Goal: Task Accomplishment & Management: Complete application form

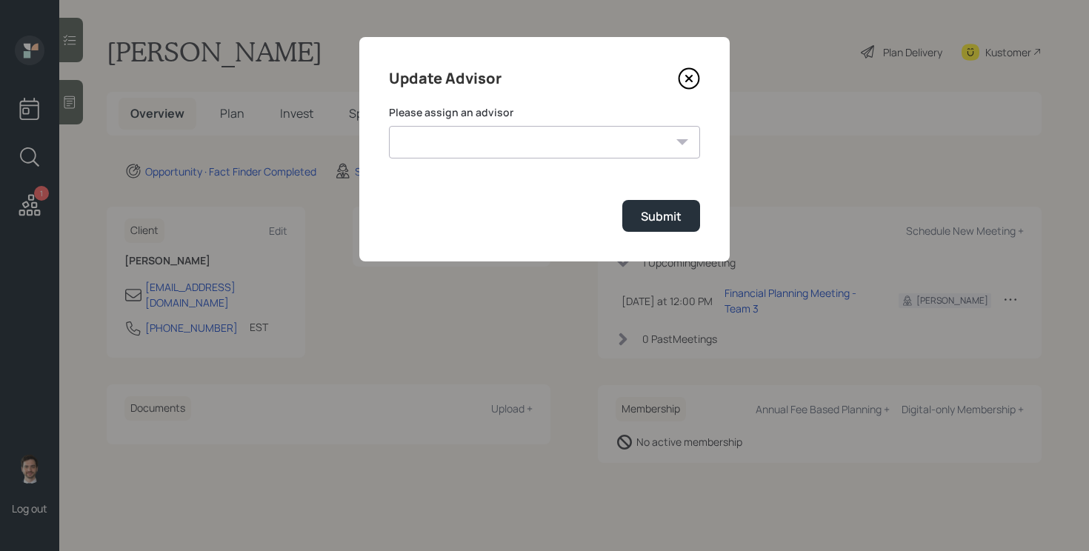
select select "ef6b64e1-8f62-4a74-b865-a7df4b35b836"
click at [389, 126] on select "[PERSON_NAME] [PERSON_NAME] End [PERSON_NAME] [PERSON_NAME] [PERSON_NAME] [PERS…" at bounding box center [544, 142] width 311 height 33
click at [682, 221] on button "Submit" at bounding box center [661, 216] width 78 height 32
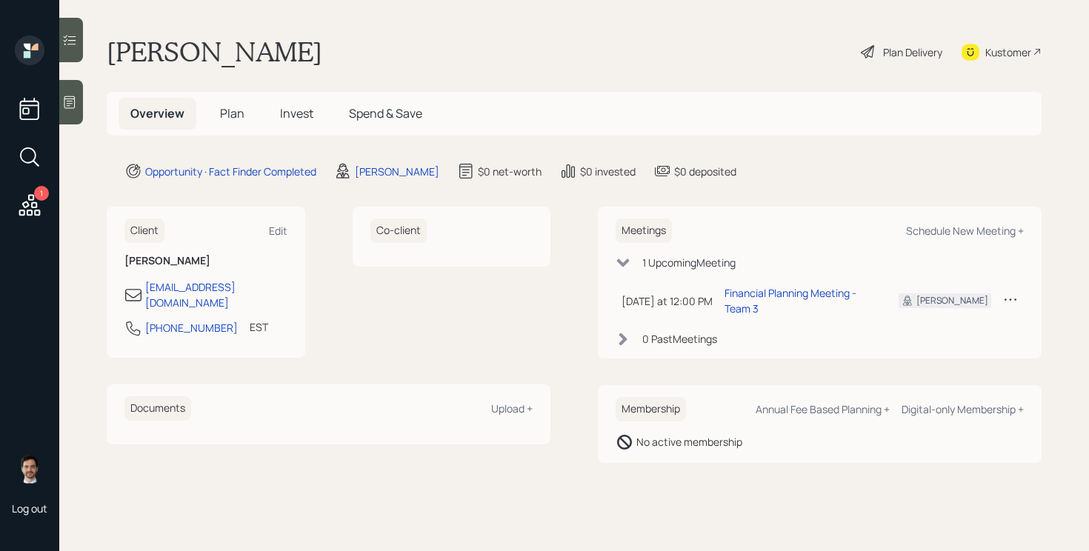
click at [226, 115] on span "Plan" at bounding box center [232, 113] width 24 height 16
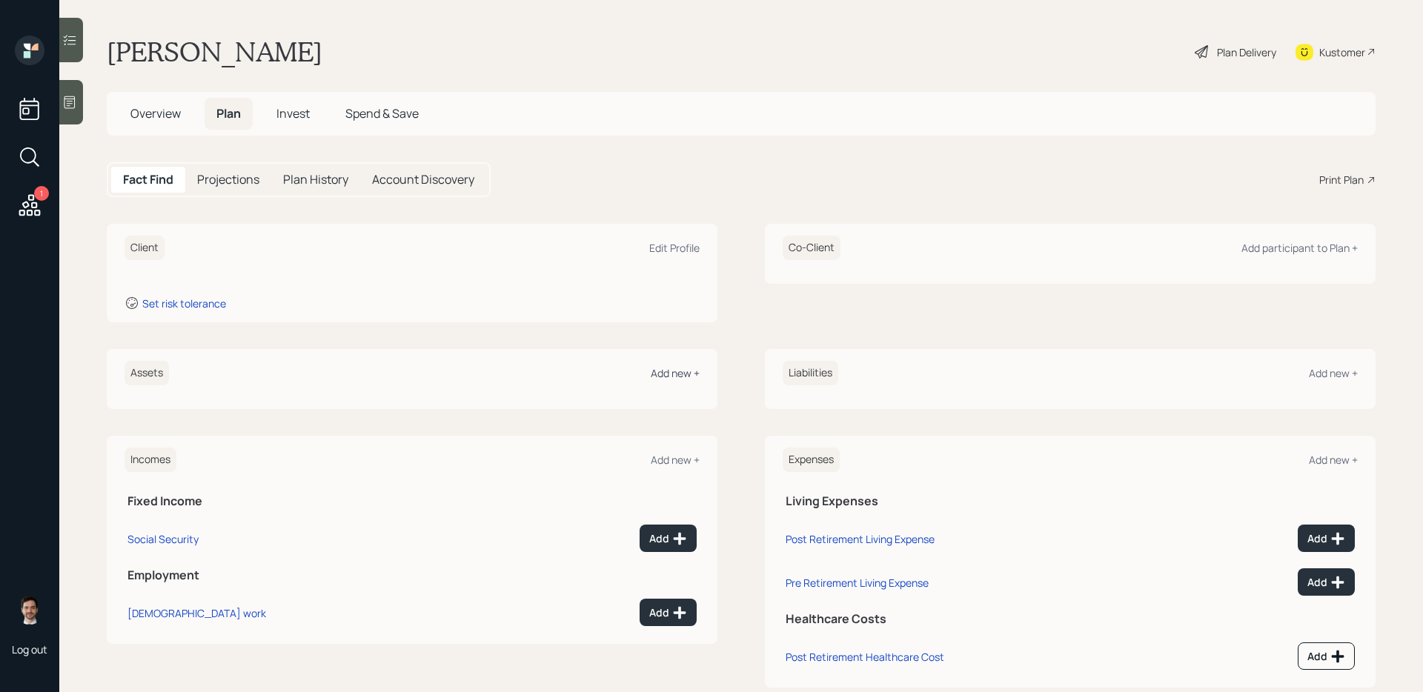
click at [678, 379] on div "Add new +" at bounding box center [675, 373] width 49 height 14
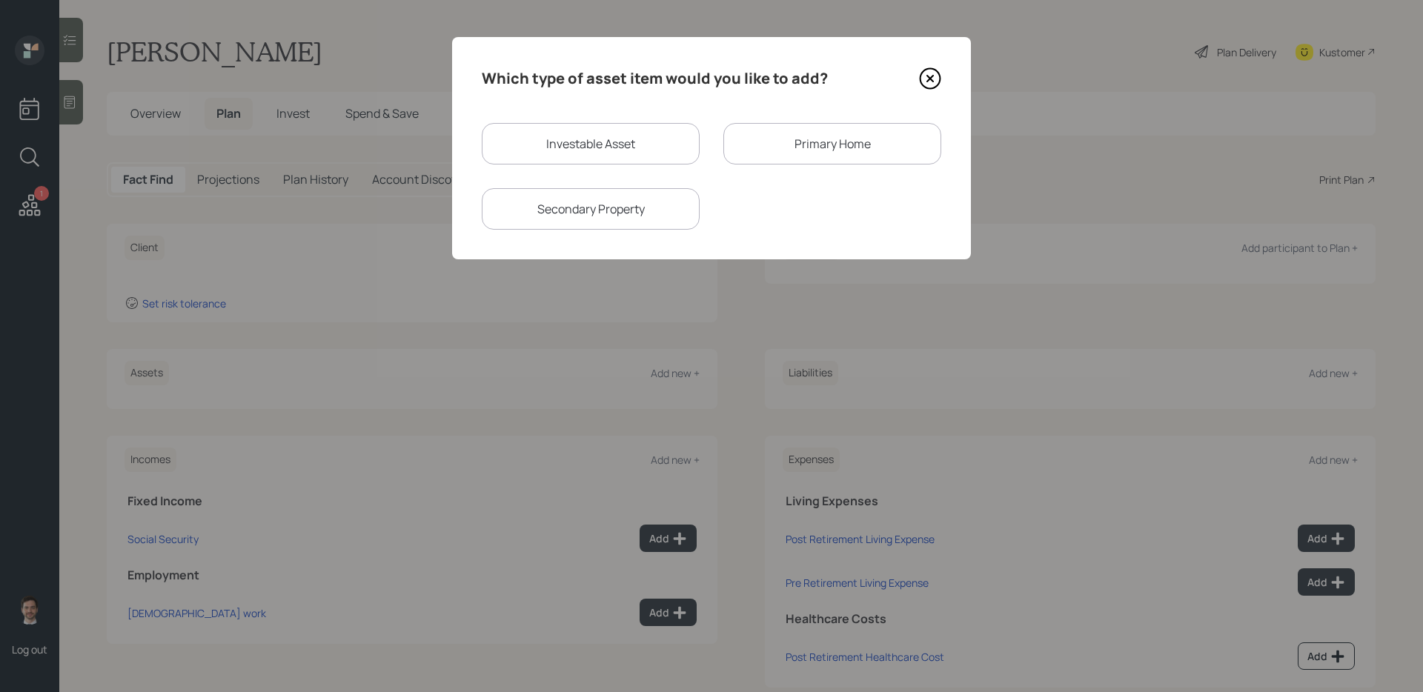
click at [659, 146] on div "Investable Asset" at bounding box center [591, 143] width 218 height 41
select select "taxable"
select select "balanced"
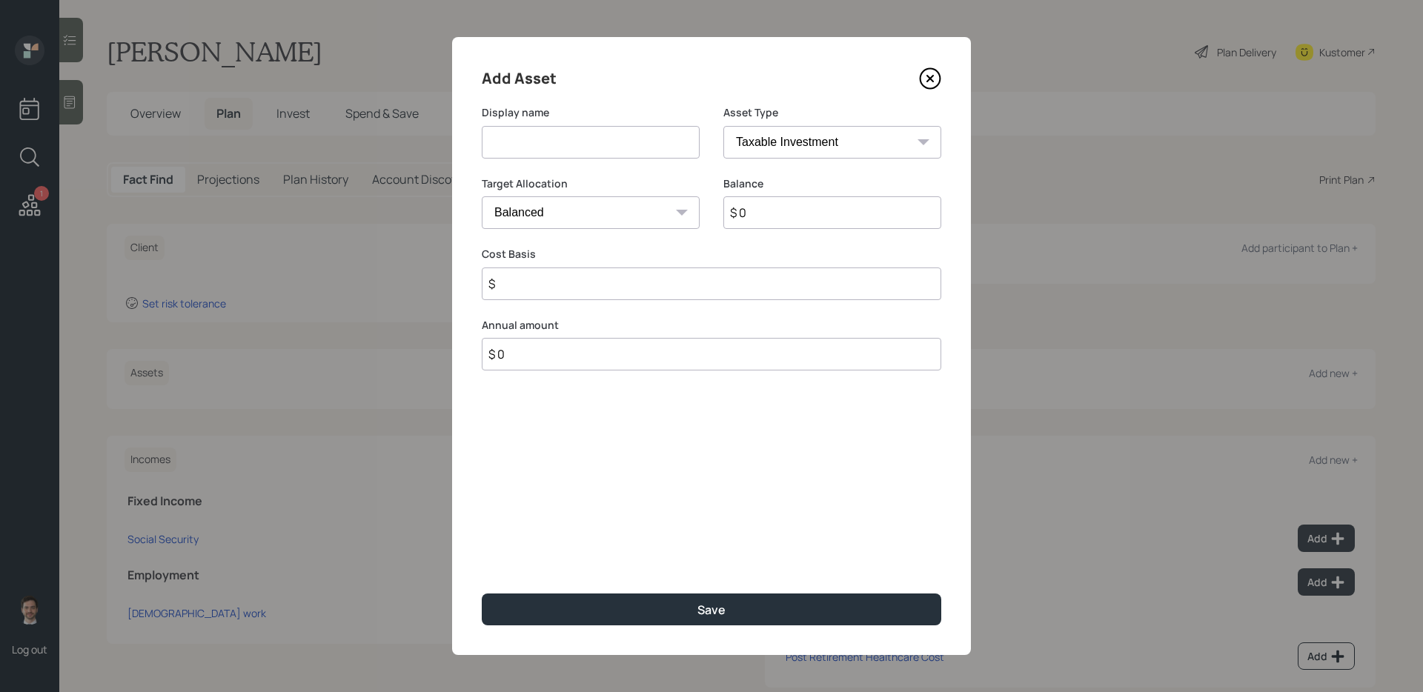
click at [644, 146] on input at bounding box center [591, 142] width 218 height 33
type input "Annuity (out of surrender)"
type input "$ 61,000"
type input "$ 50,000"
click at [482, 551] on button "Save" at bounding box center [711, 610] width 459 height 32
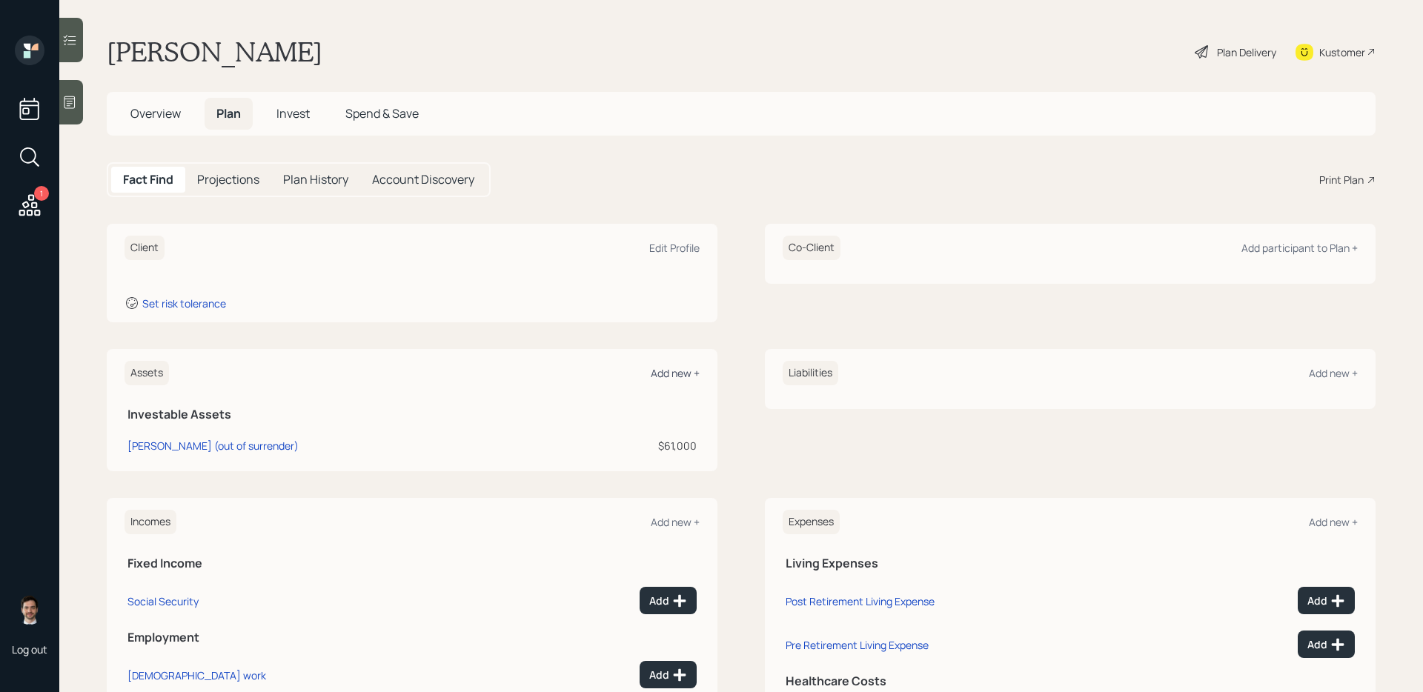
click at [667, 371] on div "Add new +" at bounding box center [675, 373] width 49 height 14
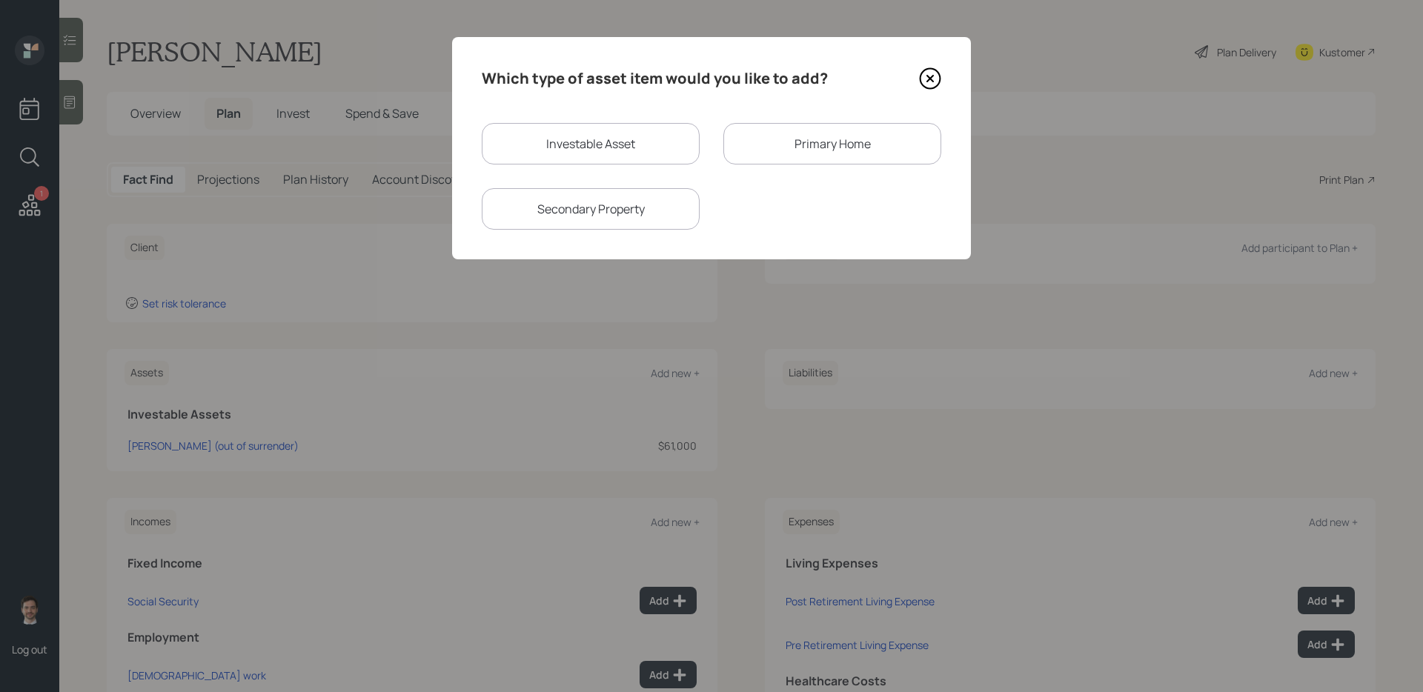
click at [621, 142] on div "Investable Asset" at bounding box center [591, 143] width 218 height 41
select select "taxable"
select select "balanced"
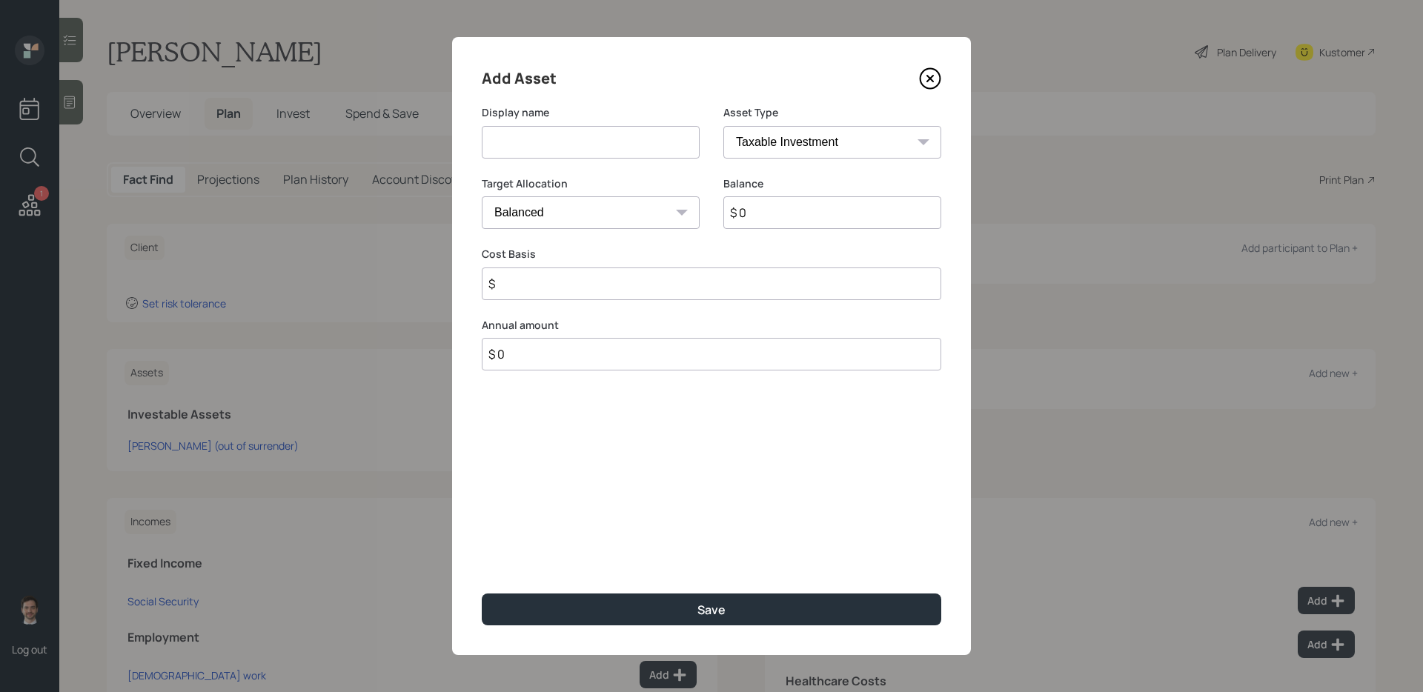
click at [613, 142] on input at bounding box center [591, 142] width 218 height 33
type input "CD"
type input "$ 50,000"
click at [482, 551] on button "Save" at bounding box center [711, 610] width 459 height 32
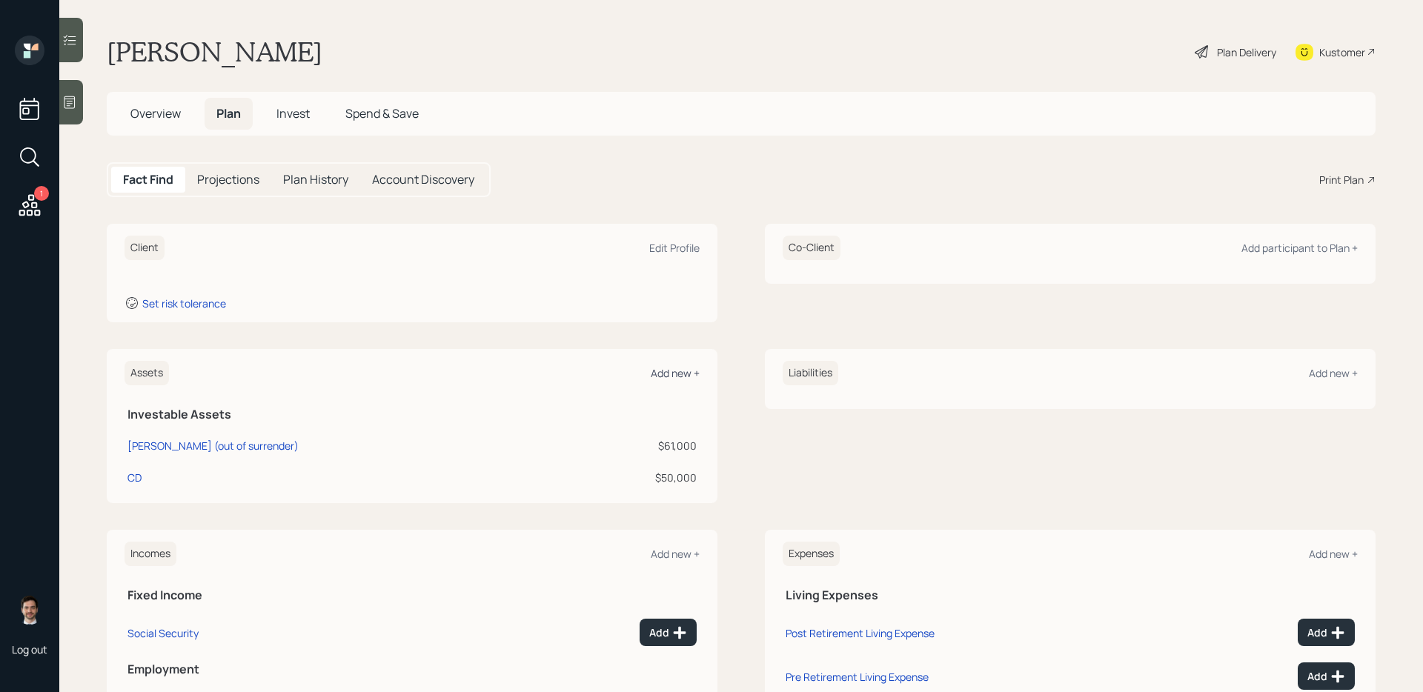
click at [660, 369] on div "Add new +" at bounding box center [675, 373] width 49 height 14
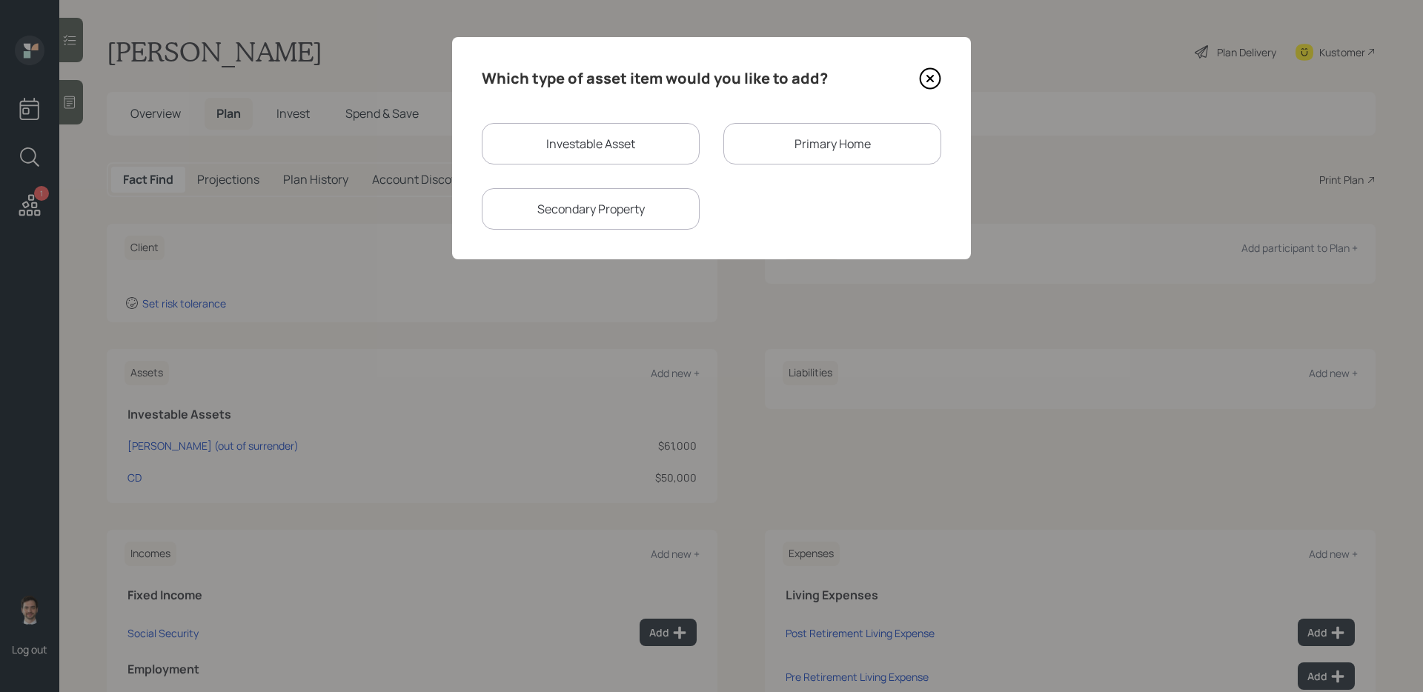
click at [619, 127] on div "Investable Asset" at bounding box center [591, 143] width 218 height 41
select select "taxable"
select select "balanced"
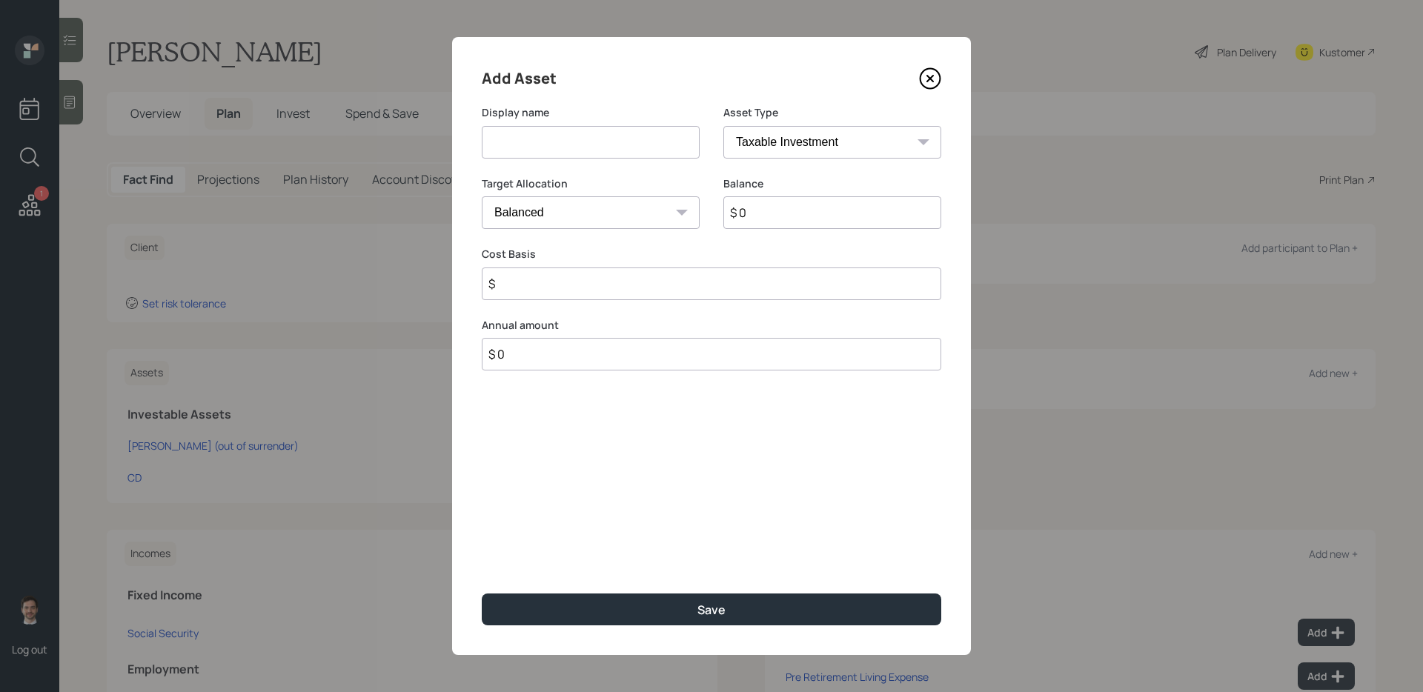
click at [588, 150] on input at bounding box center [591, 142] width 218 height 33
type input "Checking"
select select "emergency_fund"
type input "$ 26,000"
click at [482, 551] on button "Save" at bounding box center [711, 610] width 459 height 32
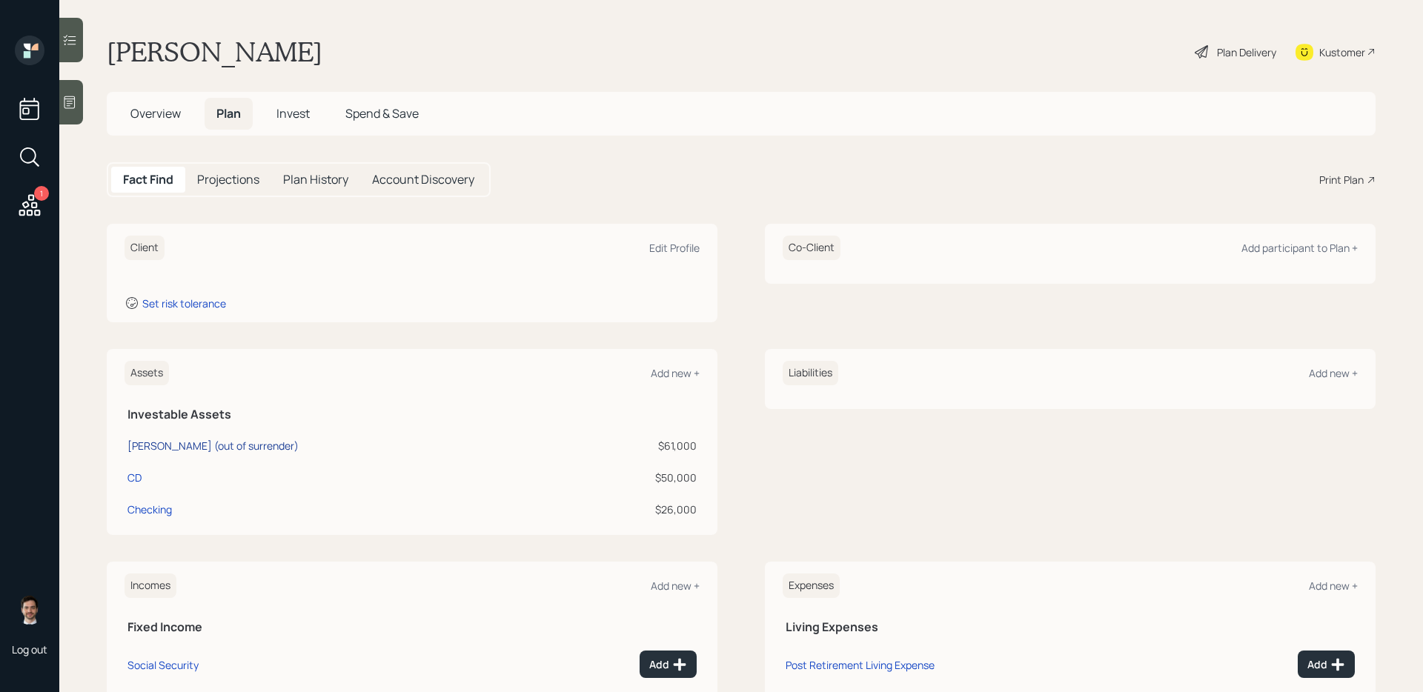
click at [185, 452] on div "Annuity (out of surrender)" at bounding box center [212, 446] width 171 height 16
select select "taxable"
select select "balanced"
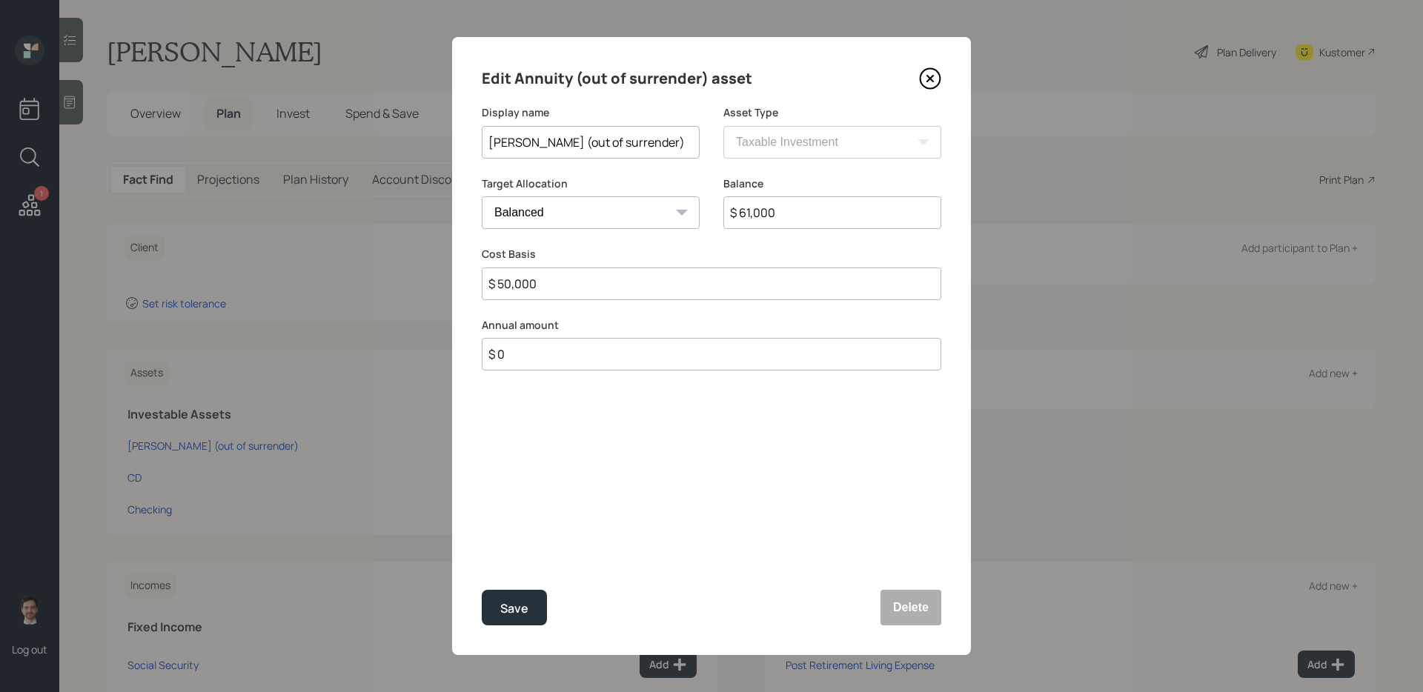
click at [940, 73] on icon at bounding box center [930, 78] width 22 height 22
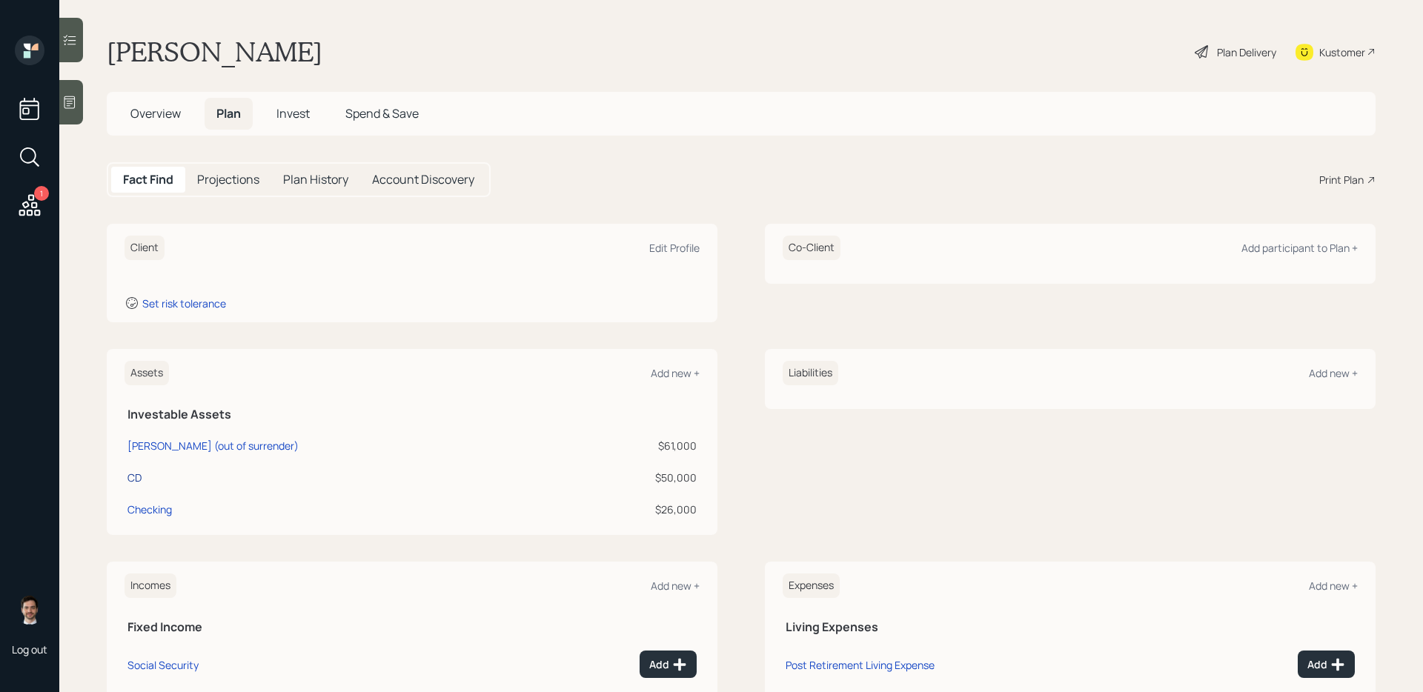
click at [130, 473] on div "CD" at bounding box center [134, 478] width 14 height 16
select select "taxable"
select select "balanced"
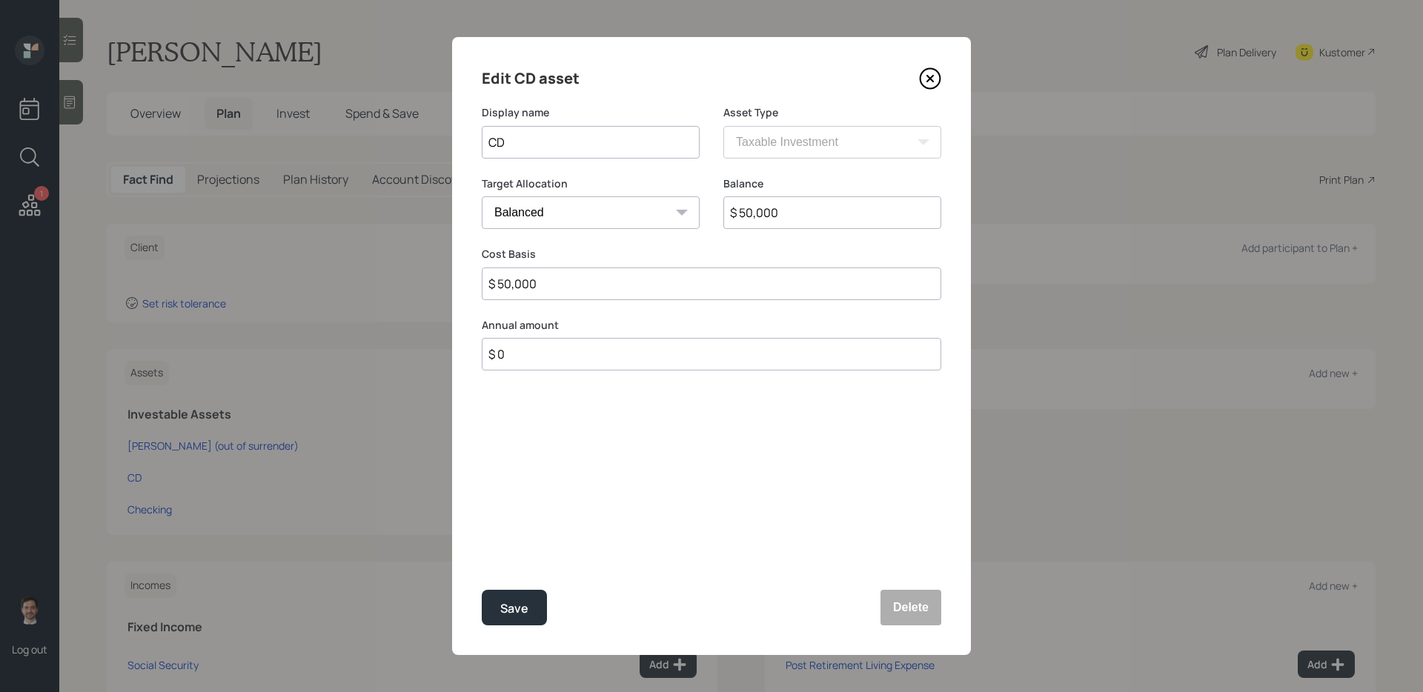
click at [531, 132] on input "CD" at bounding box center [591, 142] width 218 height 33
click at [543, 144] on input "CD" at bounding box center [591, 142] width 218 height 33
type input "CD (matures in January)"
click at [482, 551] on button "Save" at bounding box center [514, 608] width 65 height 36
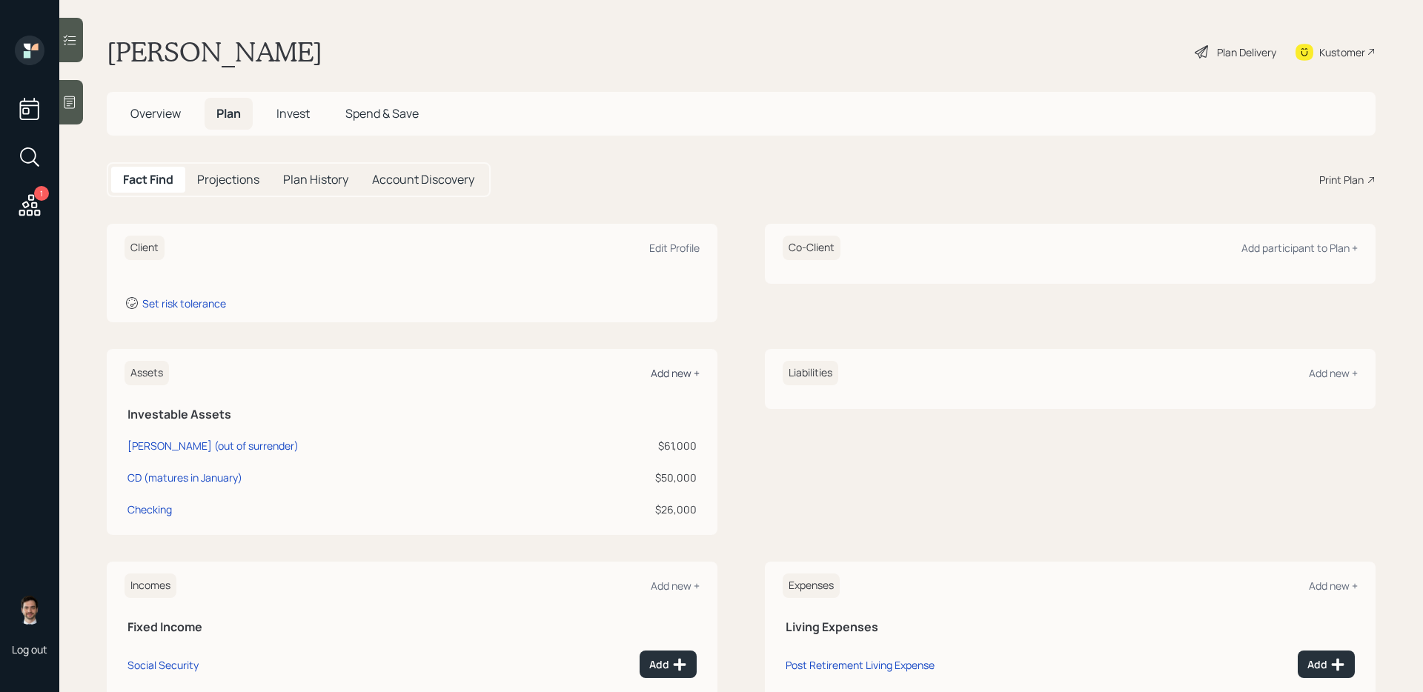
click at [669, 366] on div "Add new +" at bounding box center [675, 373] width 49 height 14
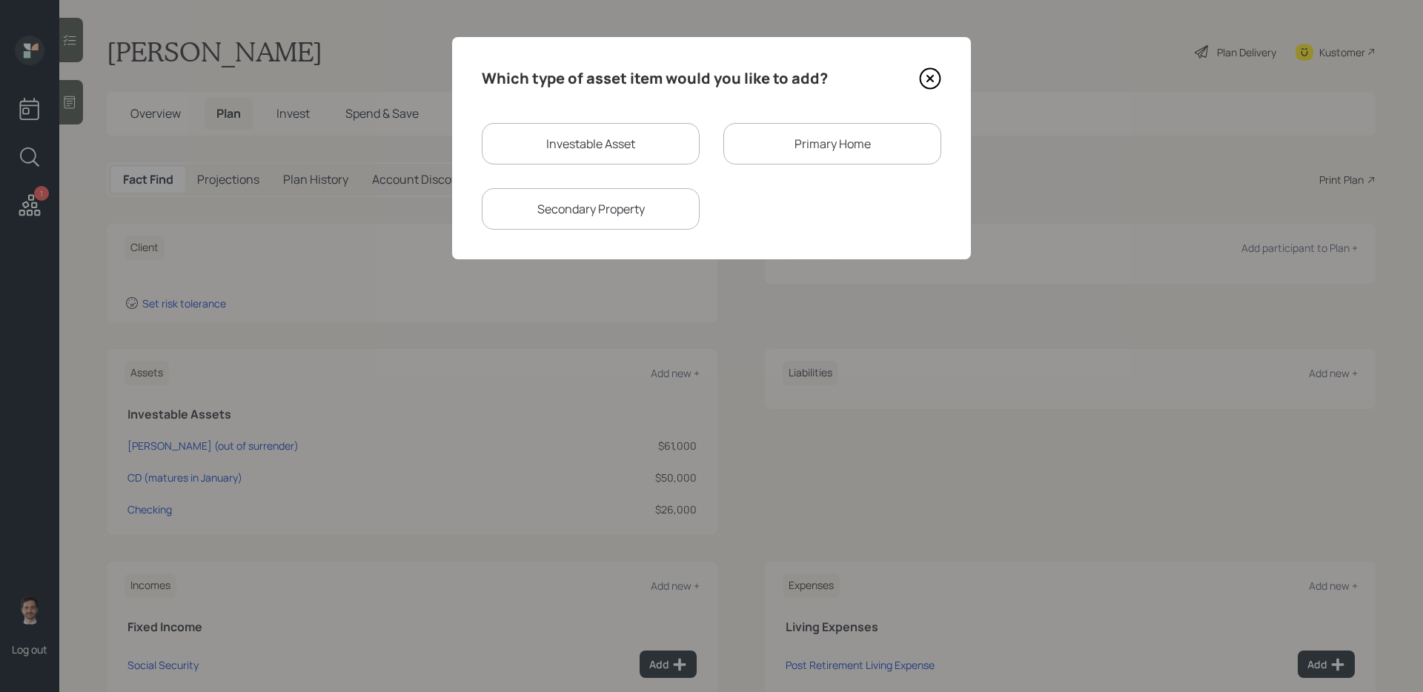
click at [781, 149] on div "Primary Home" at bounding box center [832, 143] width 218 height 41
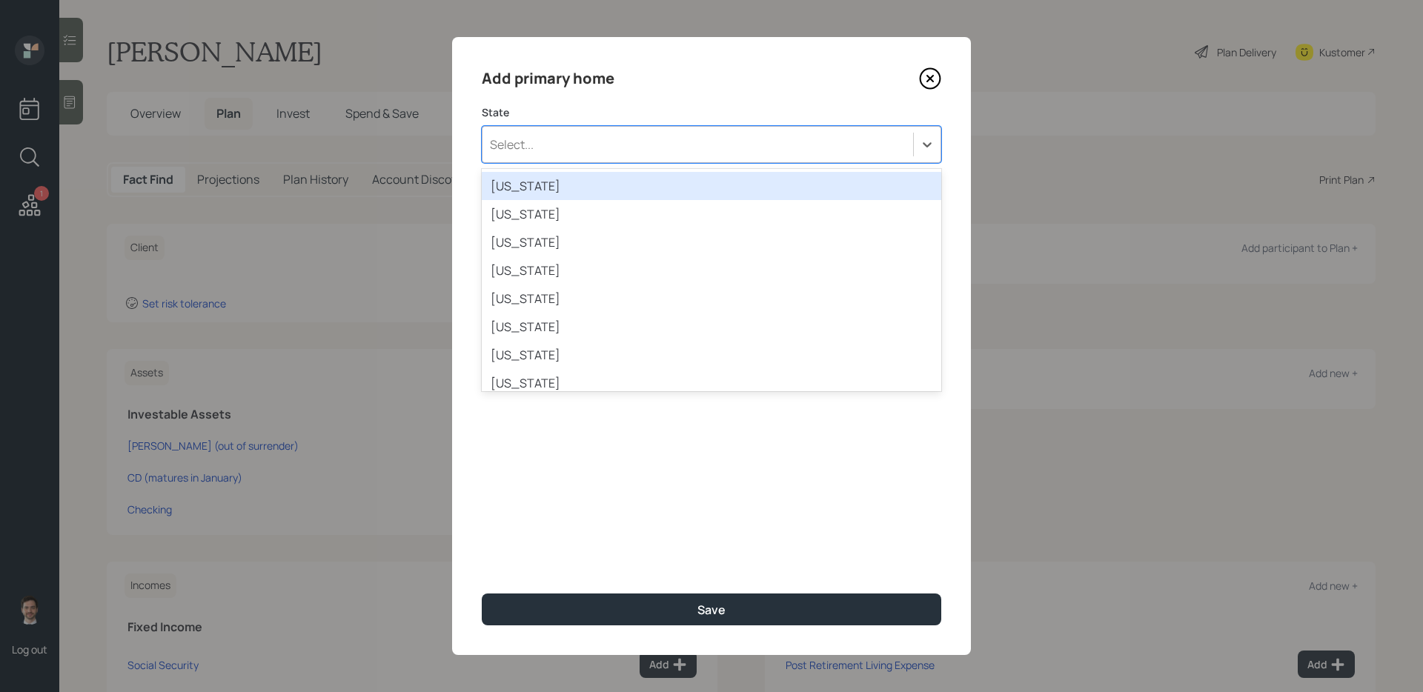
click at [584, 159] on div "Select..." at bounding box center [711, 144] width 459 height 37
type input "geo"
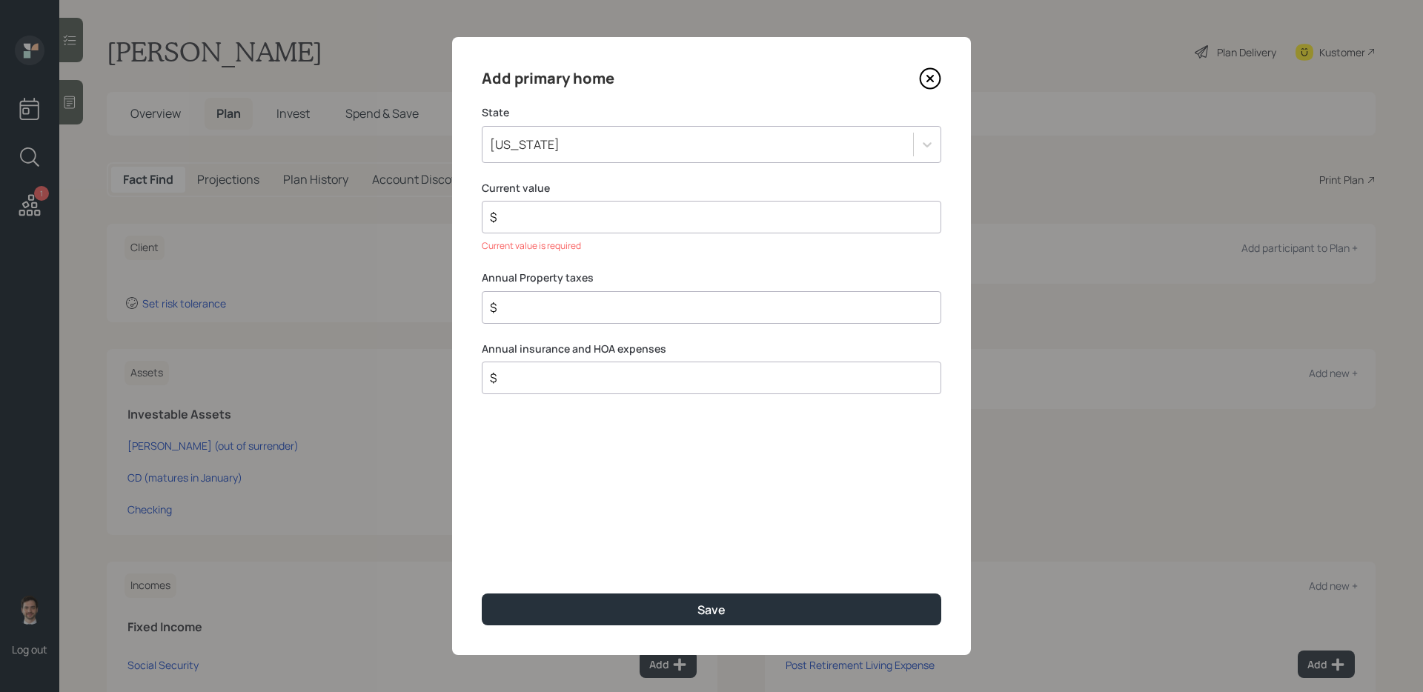
click at [621, 219] on input "$" at bounding box center [705, 217] width 434 height 18
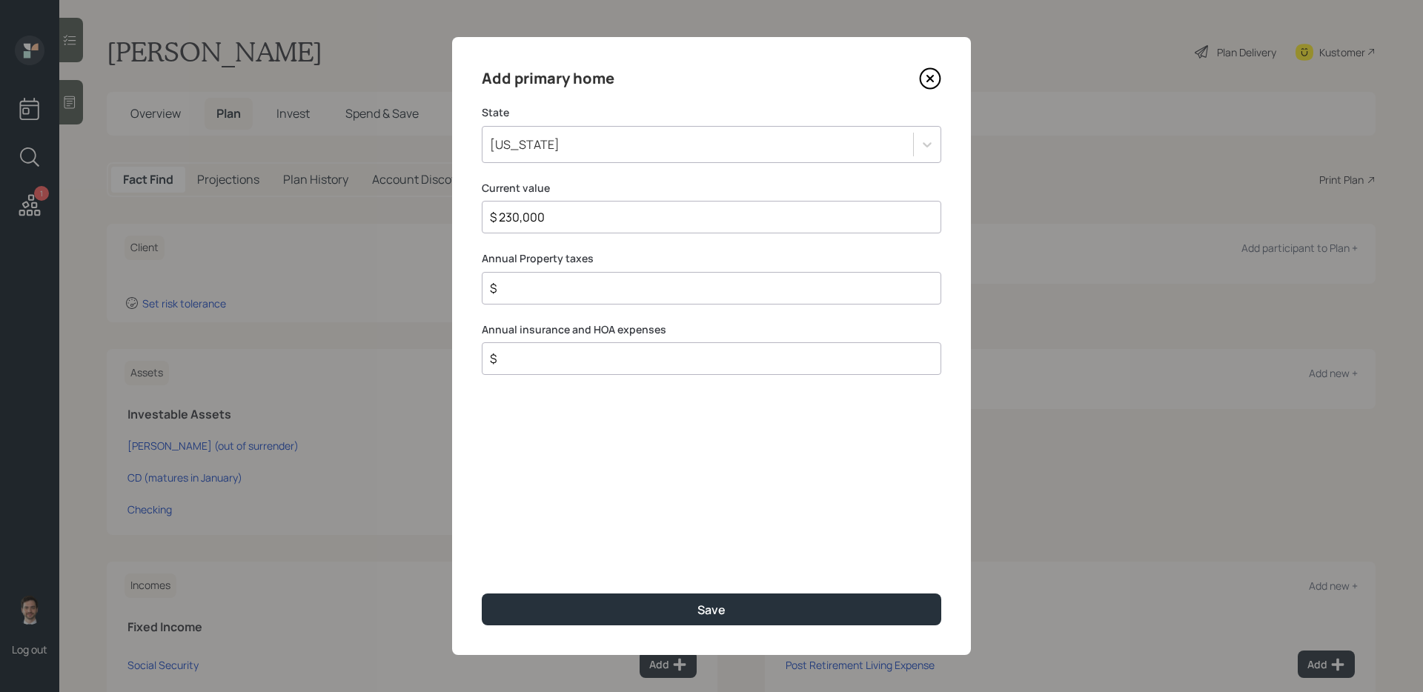
type input "$ 230,000"
click at [482, 551] on button "Save" at bounding box center [711, 610] width 459 height 32
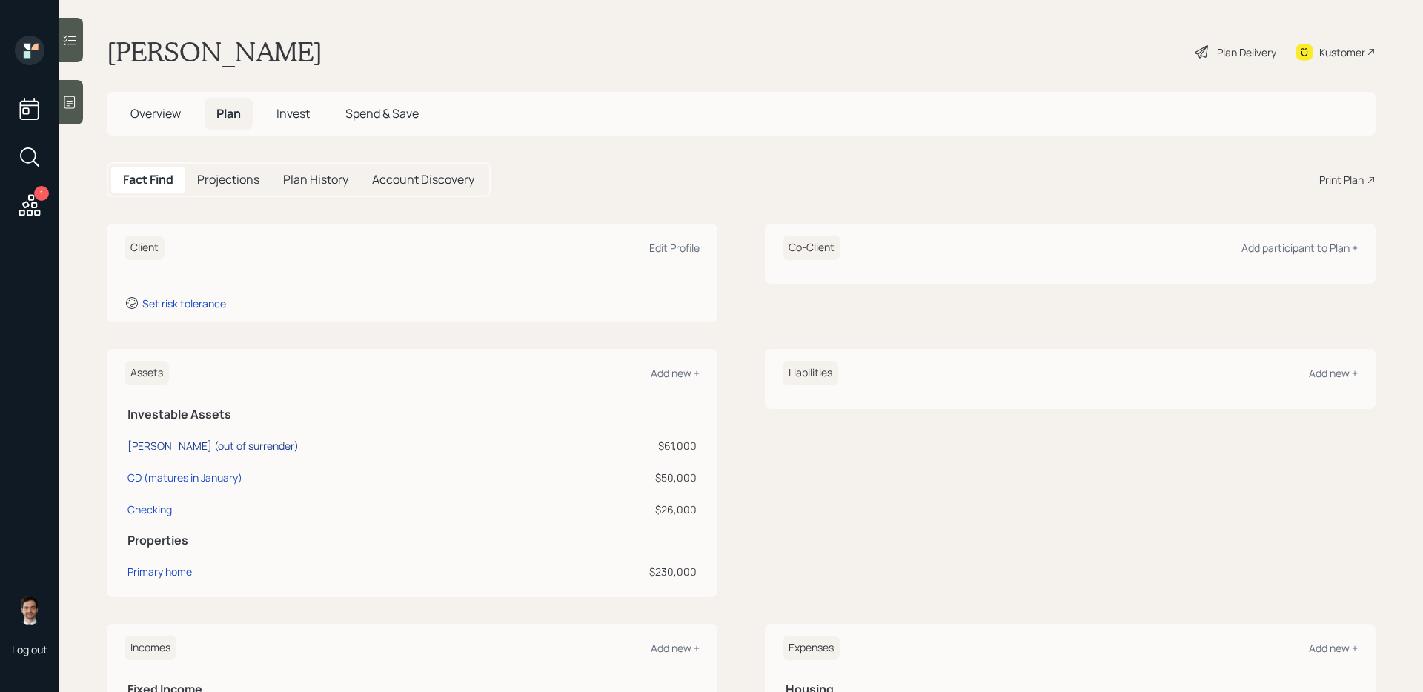
click at [185, 445] on div "Annuity (out of surrender)" at bounding box center [212, 446] width 171 height 16
select select "taxable"
select select "balanced"
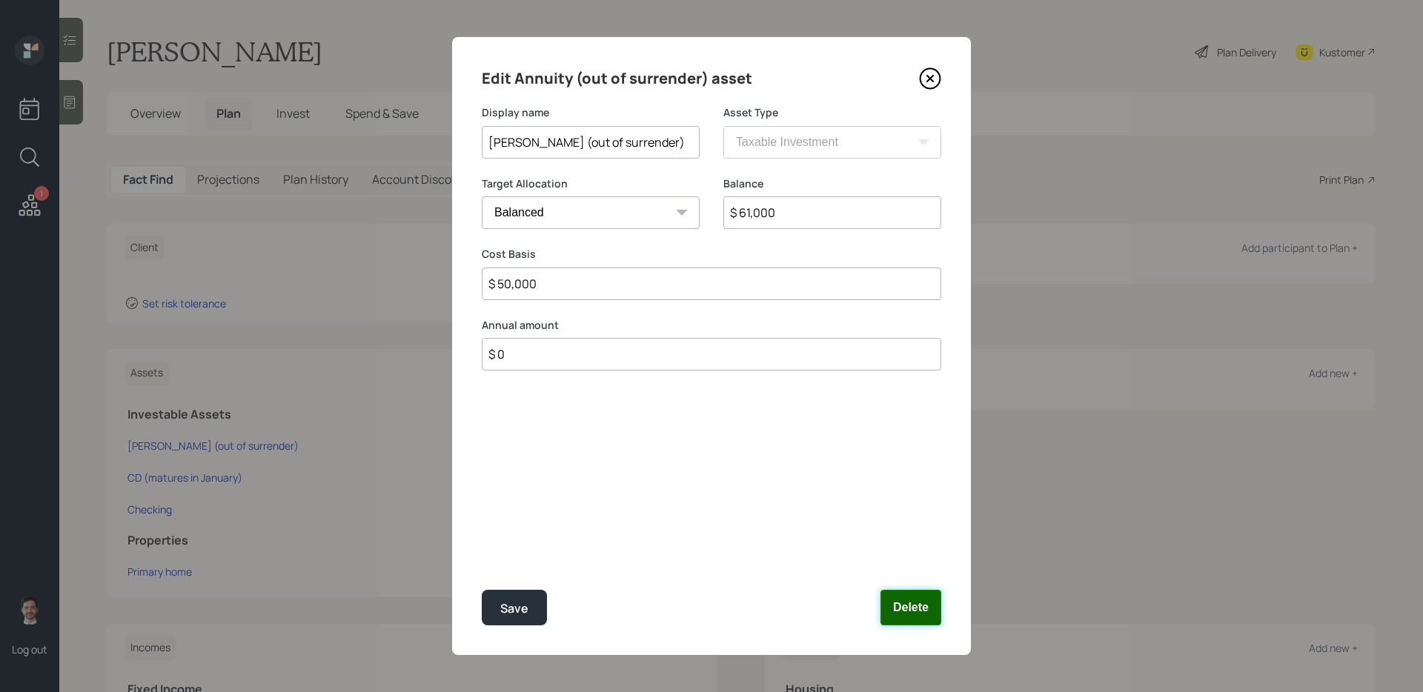
click at [913, 551] on button "Delete" at bounding box center [910, 608] width 61 height 36
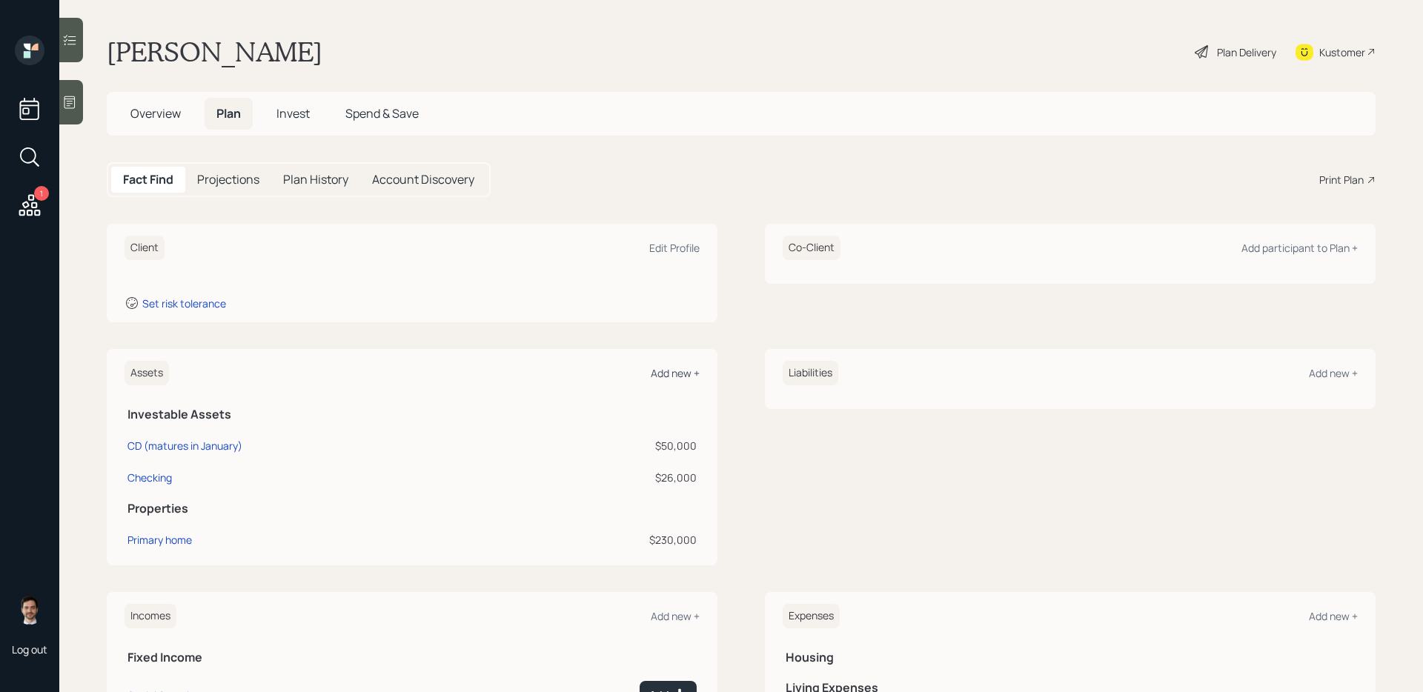
click at [654, 373] on div "Add new +" at bounding box center [675, 373] width 49 height 14
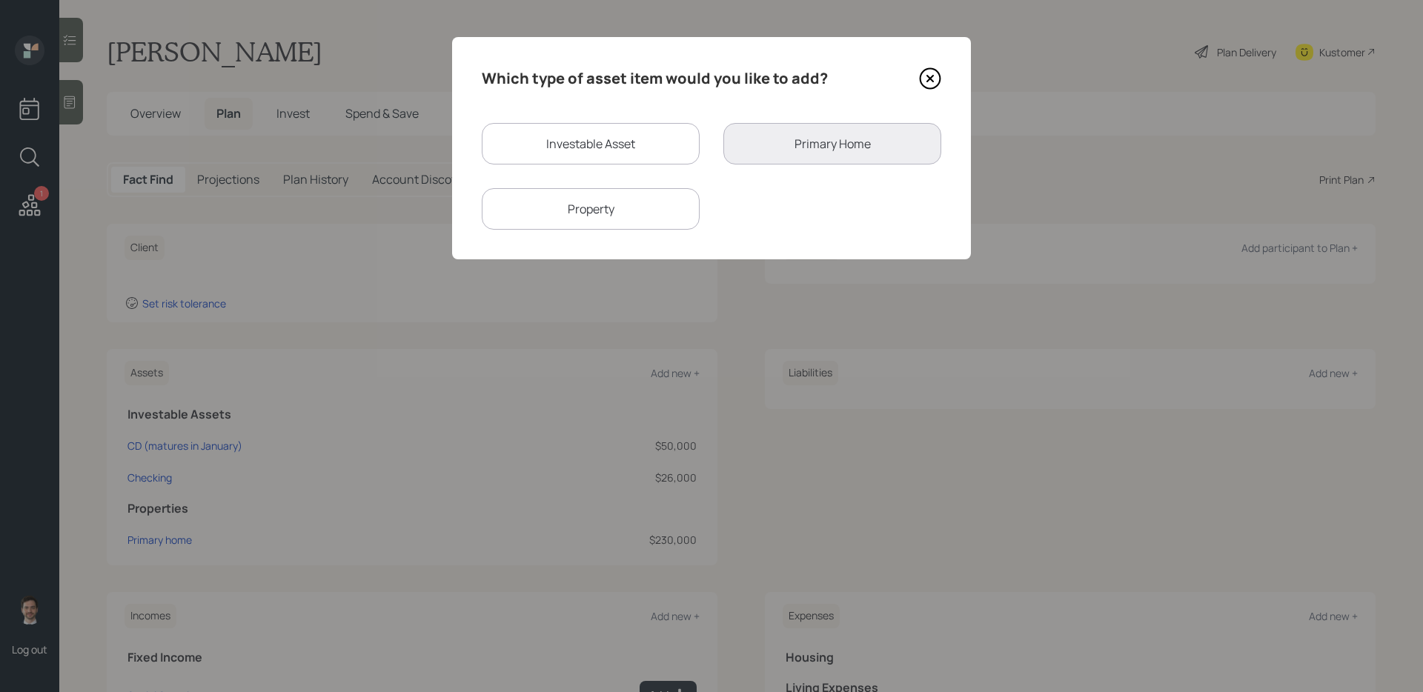
click at [625, 147] on div "Investable Asset" at bounding box center [591, 143] width 218 height 41
select select "taxable"
select select "balanced"
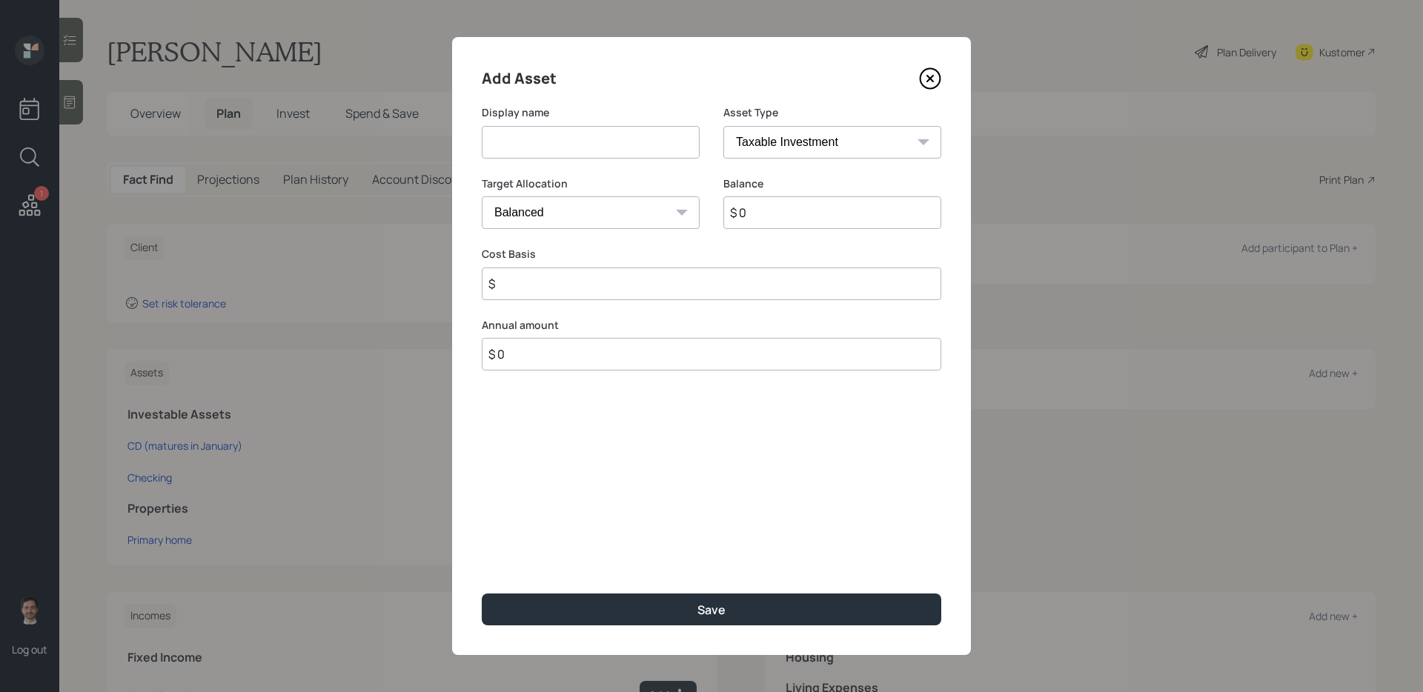
click at [615, 144] on input at bounding box center [591, 142] width 218 height 33
type input "Annuity (out of surrender)"
select select "ira"
type input "$"
type input "$ 61,000"
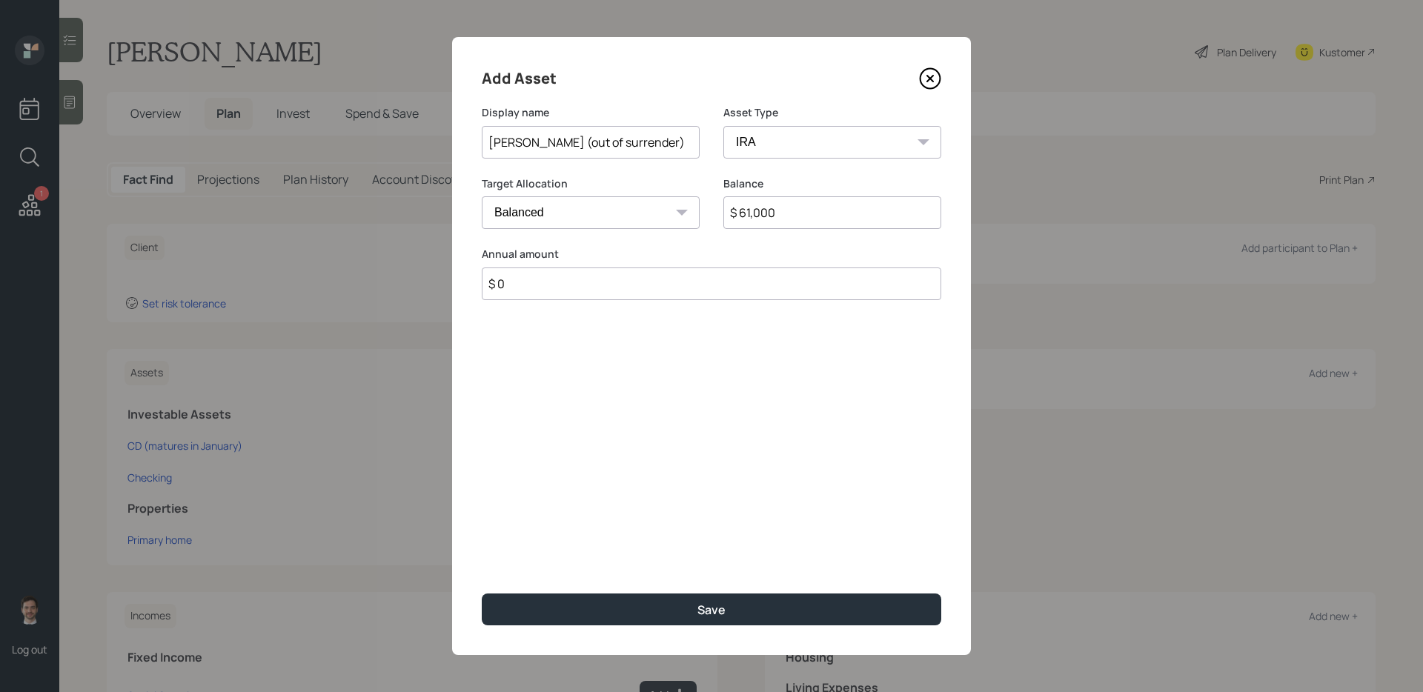
type input "$ 0"
click at [482, 551] on button "Save" at bounding box center [711, 610] width 459 height 32
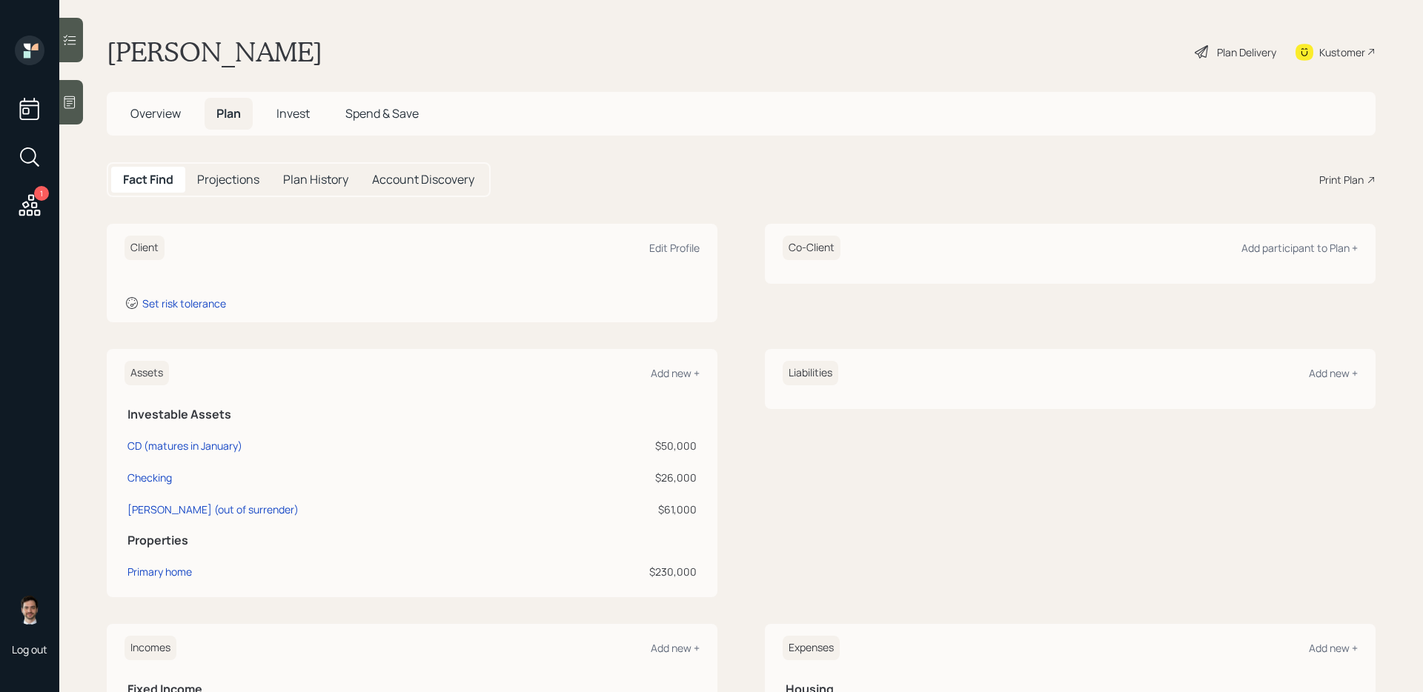
click at [821, 465] on div "Liabilities Add new +" at bounding box center [1070, 473] width 611 height 248
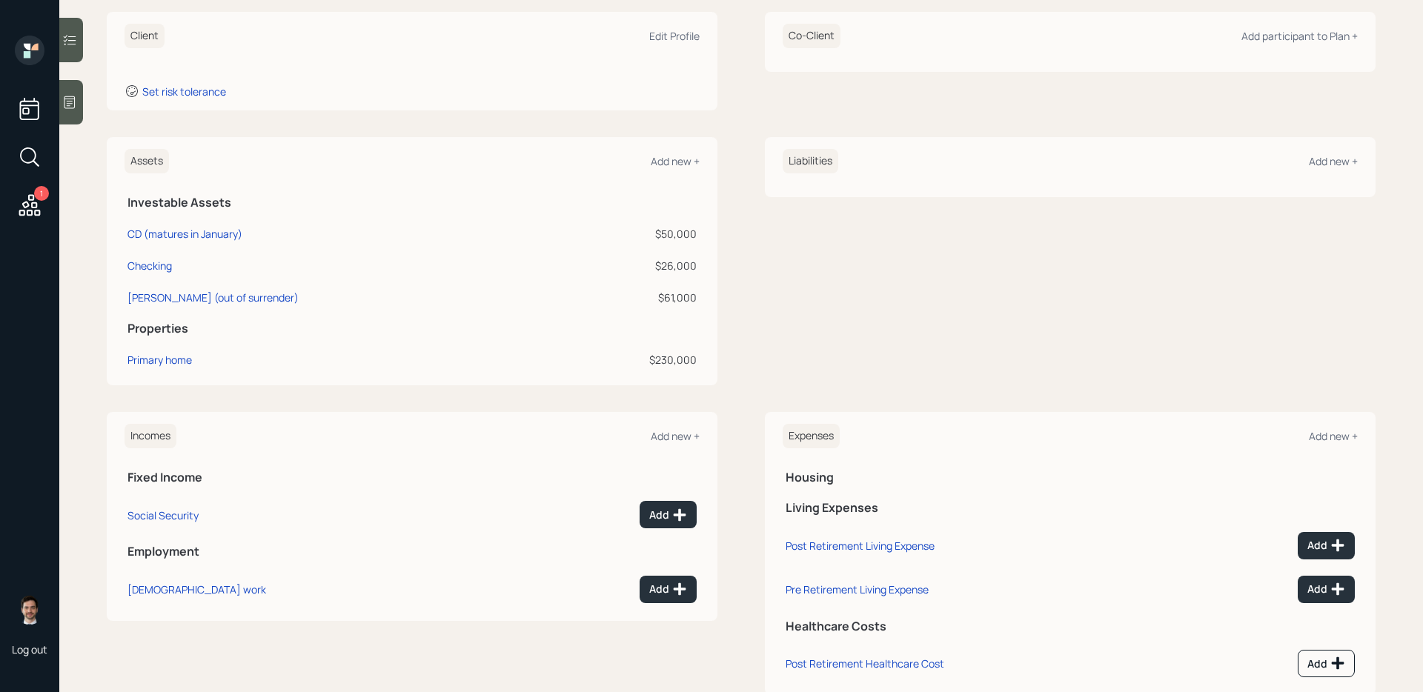
scroll to position [215, 0]
click at [1089, 527] on td "Add" at bounding box center [1277, 541] width 159 height 44
click at [1089, 539] on div "Add" at bounding box center [1326, 542] width 38 height 15
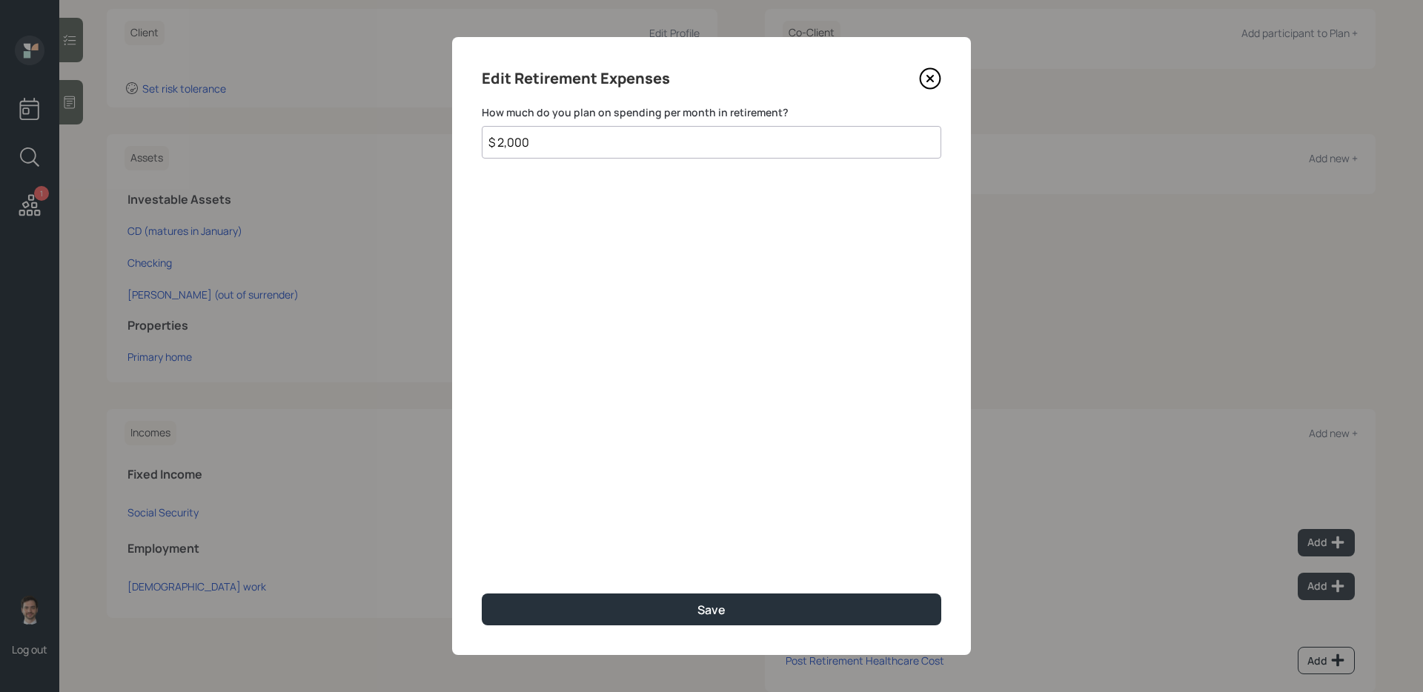
type input "$ 2,000"
click at [482, 551] on button "Save" at bounding box center [711, 610] width 459 height 32
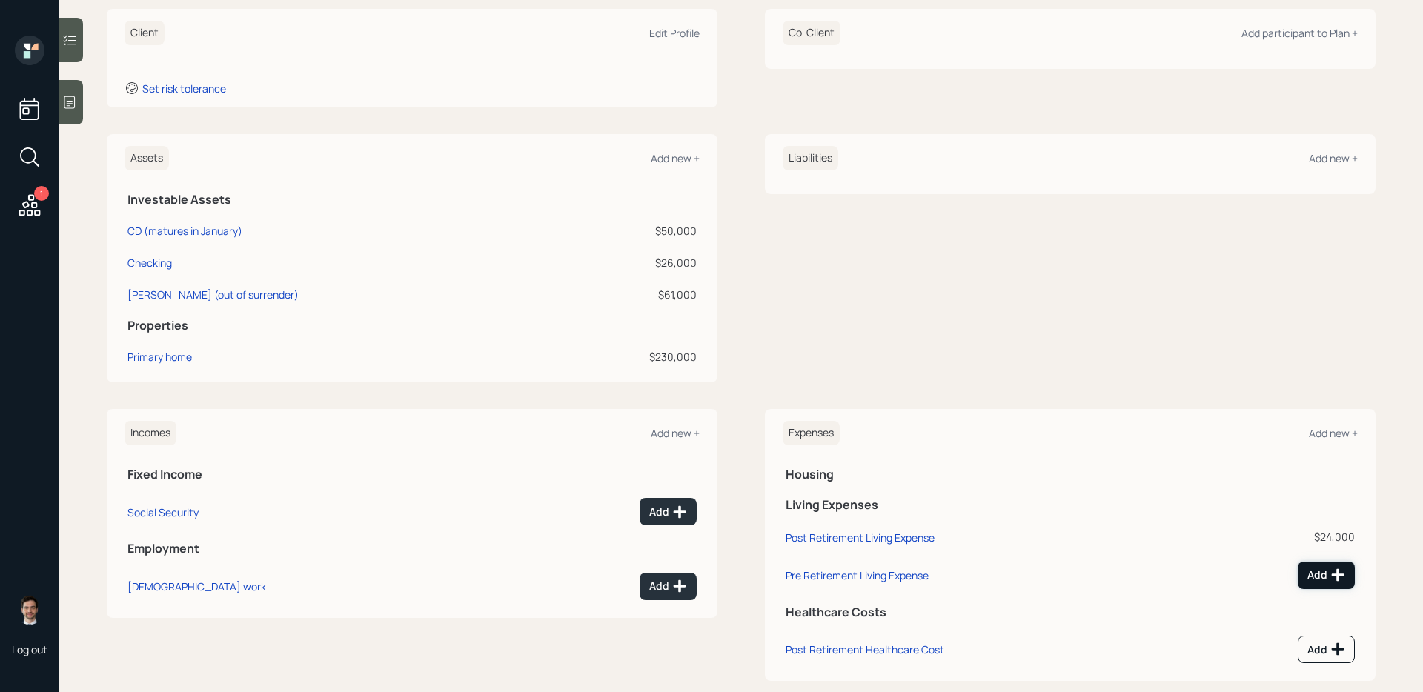
click at [1089, 551] on div "Add" at bounding box center [1326, 575] width 38 height 15
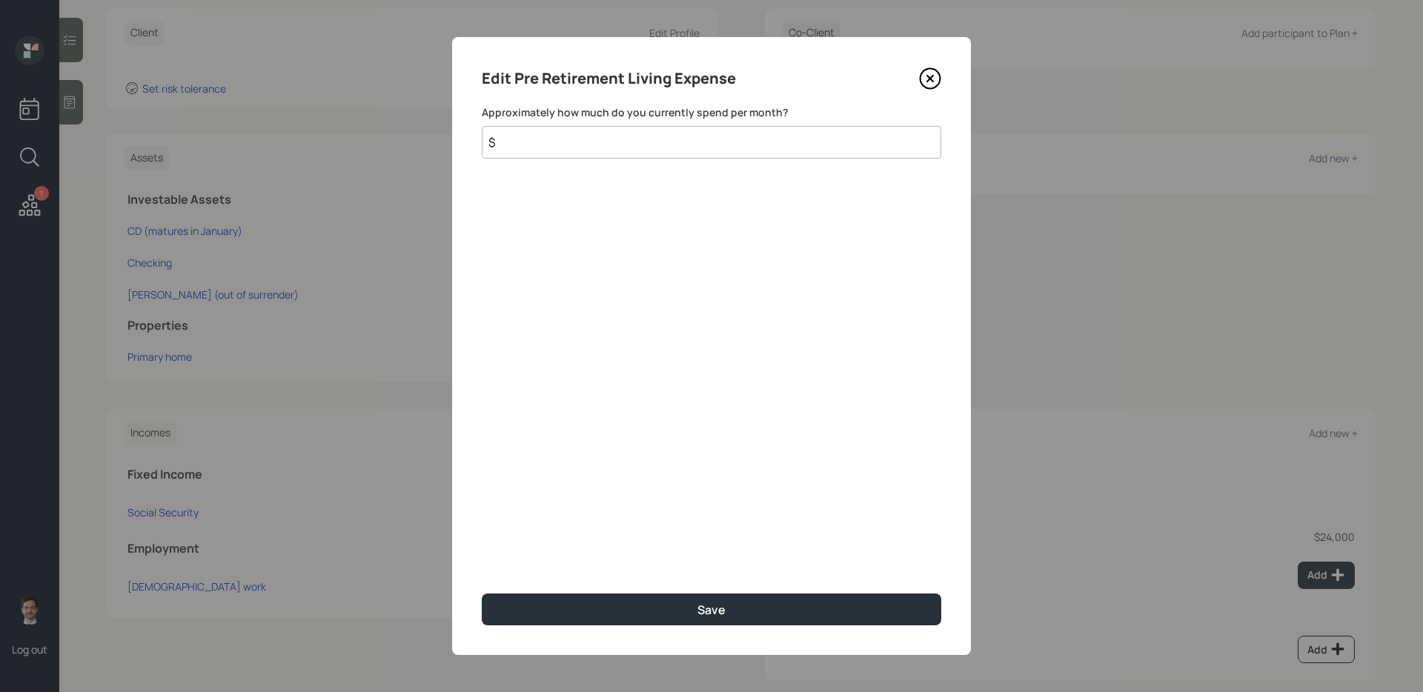
drag, startPoint x: 752, startPoint y: 144, endPoint x: 763, endPoint y: 131, distance: 16.9
click at [752, 144] on input "$" at bounding box center [711, 142] width 459 height 33
type input "$ 2,000"
click at [482, 551] on button "Save" at bounding box center [711, 610] width 459 height 32
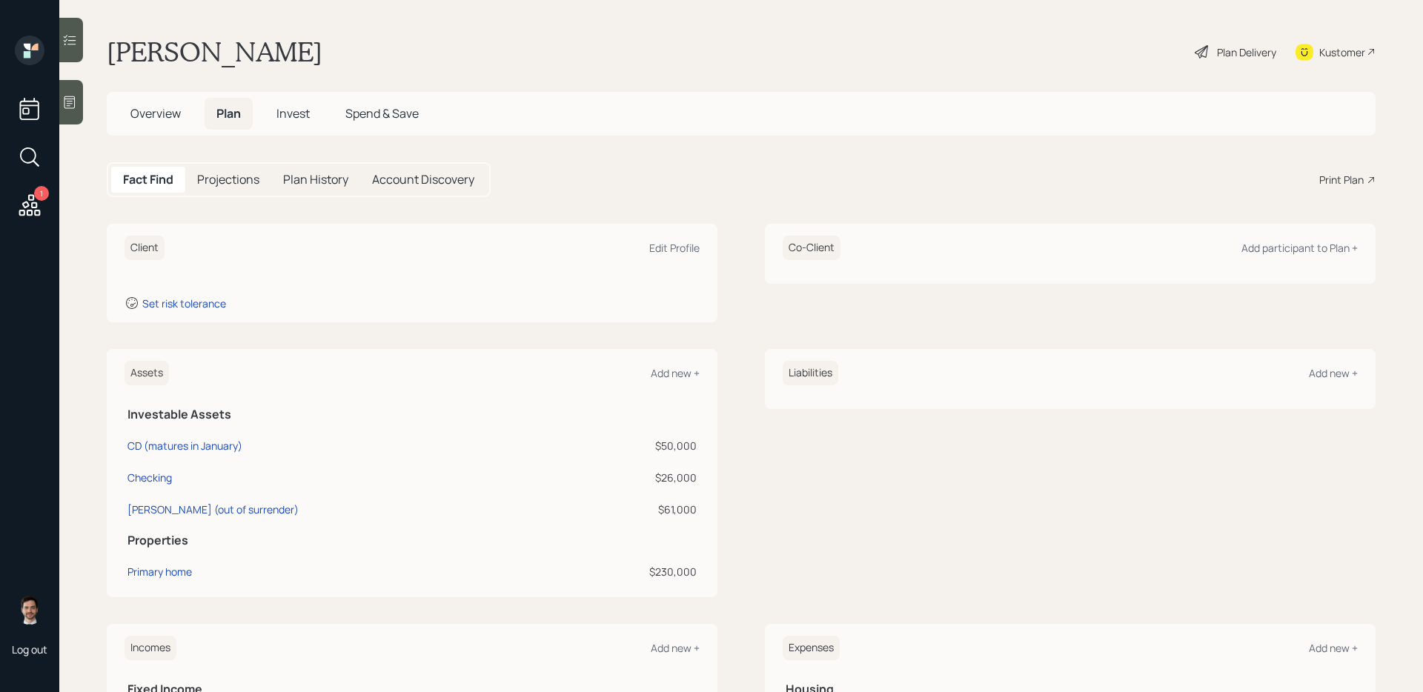
click at [388, 42] on div "Donald Anthony Plan Delivery Kustomer" at bounding box center [741, 52] width 1269 height 33
click at [256, 30] on main "Donald Anthony Plan Delivery Kustomer Overview Plan Invest Spend & Save Fact Fi…" at bounding box center [740, 346] width 1363 height 692
